Goal: Find contact information: Find contact information

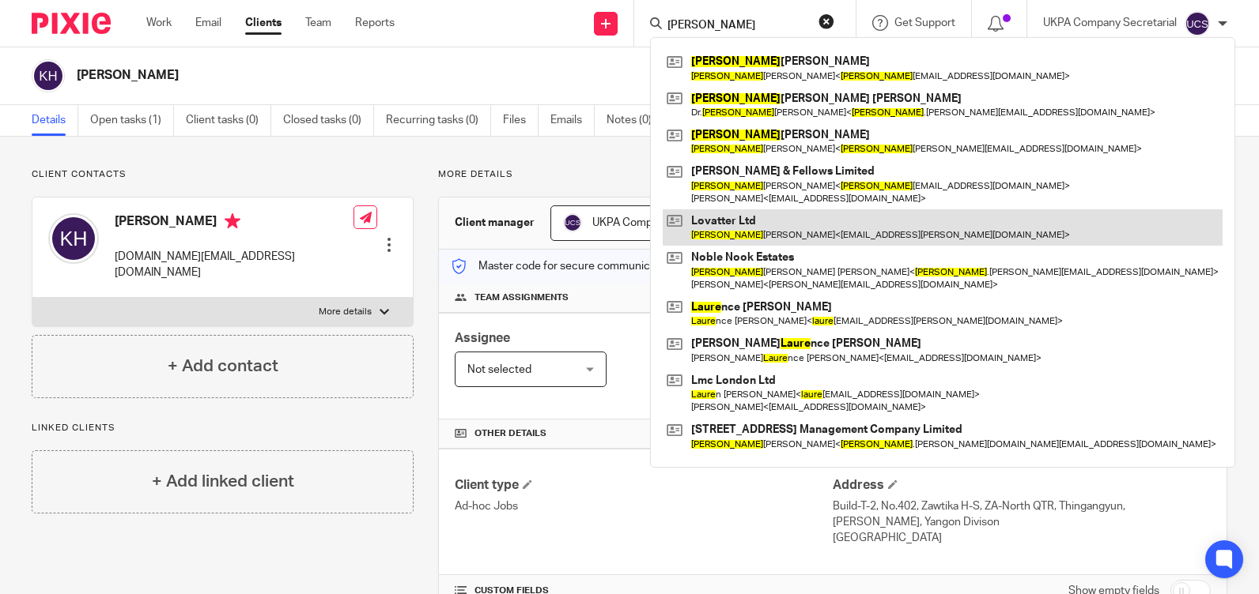
type input "laura"
click at [749, 226] on link at bounding box center [942, 227] width 560 height 36
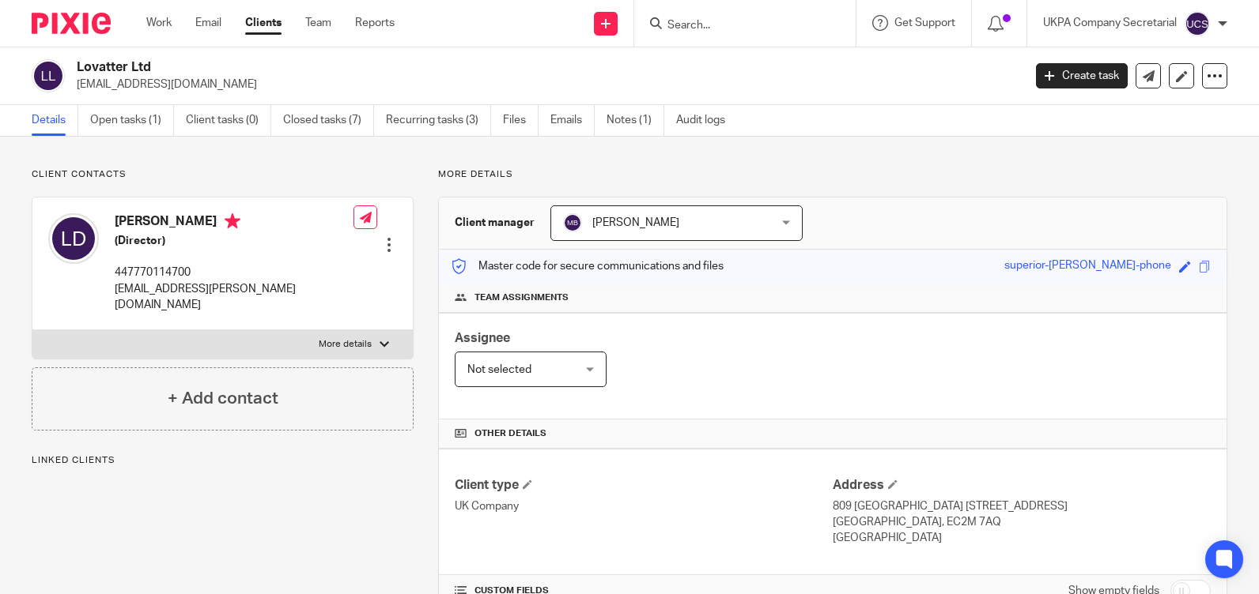
drag, startPoint x: 74, startPoint y: 82, endPoint x: 220, endPoint y: 92, distance: 145.8
click at [220, 92] on div "Lovatter Ltd [EMAIL_ADDRESS][DOMAIN_NAME] Create task Update from Companies Hou…" at bounding box center [629, 76] width 1259 height 58
copy p "[EMAIL_ADDRESS][DOMAIN_NAME]"
click at [721, 32] on input "Search" at bounding box center [737, 26] width 142 height 14
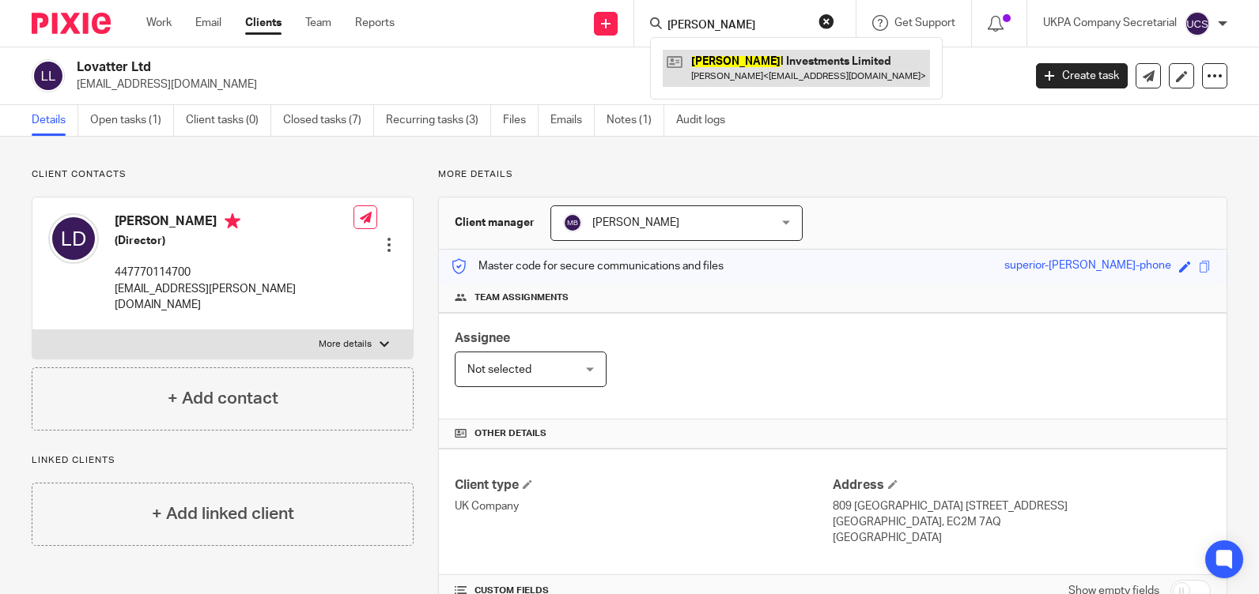
type input "[PERSON_NAME]"
click at [750, 76] on link at bounding box center [795, 68] width 267 height 36
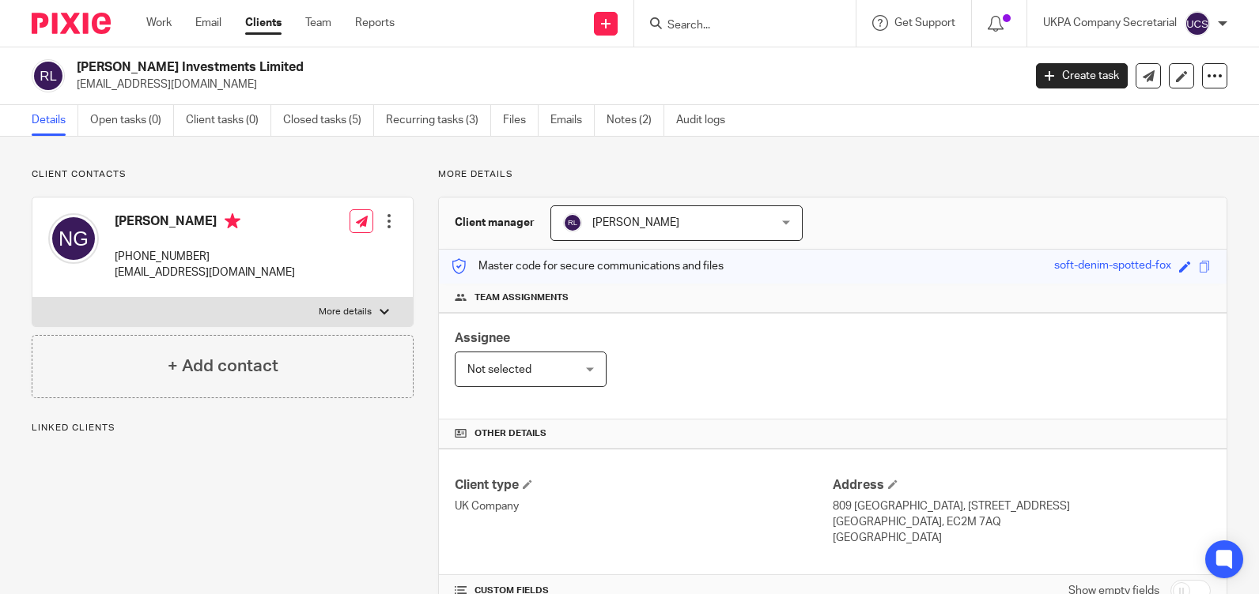
drag, startPoint x: 78, startPoint y: 82, endPoint x: 209, endPoint y: 85, distance: 130.5
click at [209, 85] on p "[EMAIL_ADDRESS][DOMAIN_NAME]" at bounding box center [544, 85] width 935 height 16
copy p "[EMAIL_ADDRESS][DOMAIN_NAME]"
